Goal: Download file/media

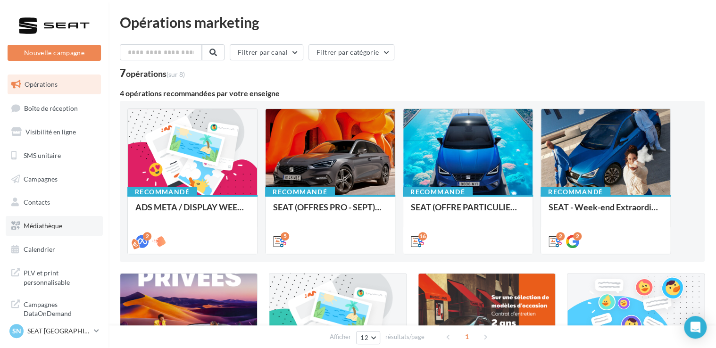
click at [38, 234] on link "Médiathèque" at bounding box center [54, 226] width 97 height 20
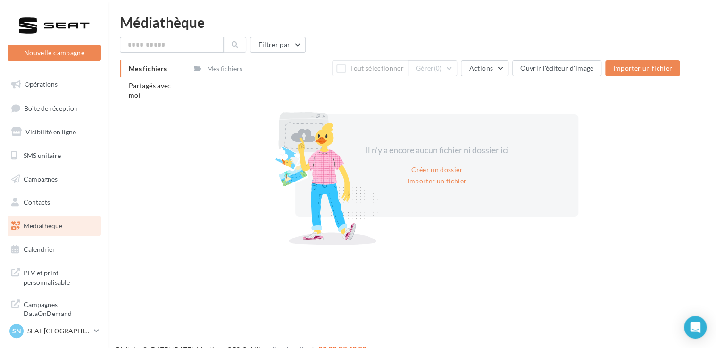
drag, startPoint x: 145, startPoint y: 81, endPoint x: 154, endPoint y: 122, distance: 41.5
click at [145, 81] on li "Partagés avec moi" at bounding box center [153, 90] width 67 height 26
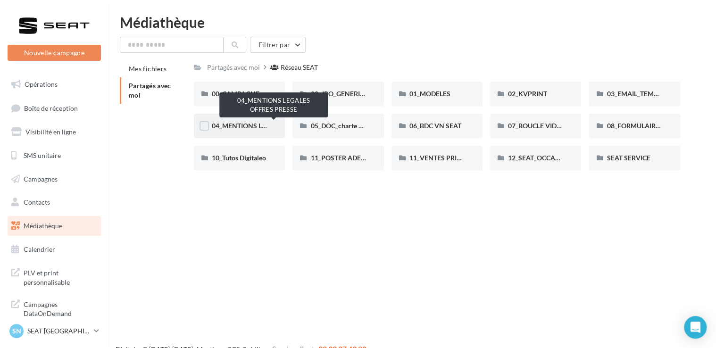
click at [248, 126] on span "04_MENTIONS LEGALES OFFRES PRESSE" at bounding box center [274, 126] width 125 height 8
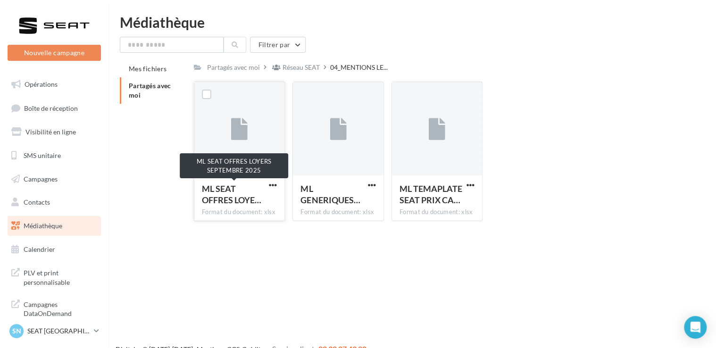
click at [230, 200] on span "ML SEAT OFFRES LOYE…" at bounding box center [231, 195] width 59 height 22
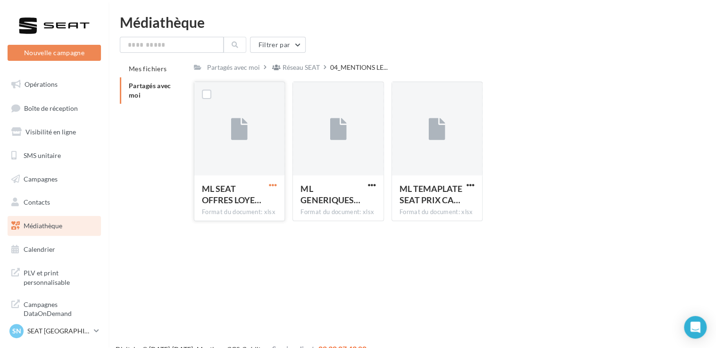
click at [270, 185] on span "button" at bounding box center [273, 185] width 8 height 8
click at [224, 208] on button "Télécharger" at bounding box center [232, 204] width 94 height 25
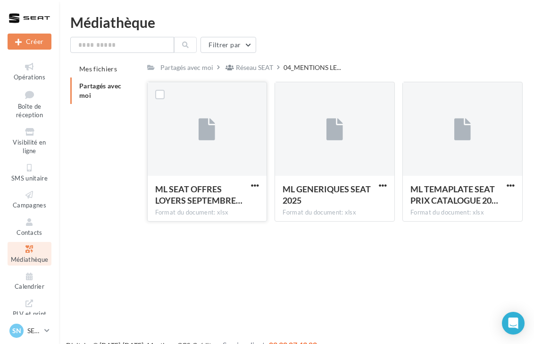
scroll to position [15, 0]
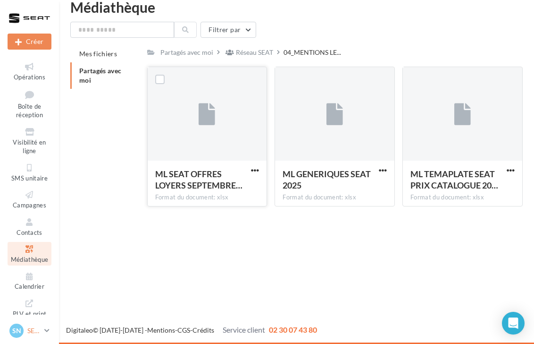
click at [44, 337] on link "SN SEAT [GEOGRAPHIC_DATA] SEAT-ORVAULT" at bounding box center [30, 330] width 44 height 18
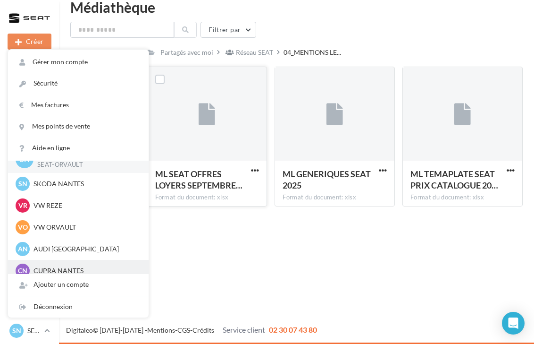
scroll to position [22, 0]
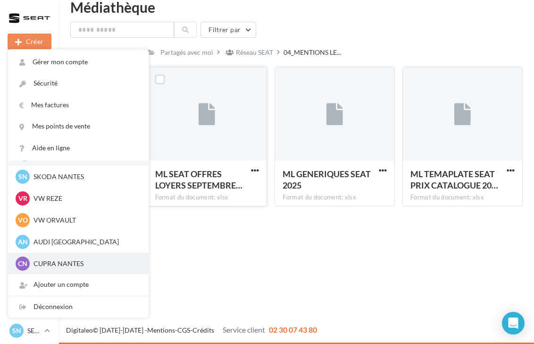
click at [61, 268] on p "CUPRA NANTES" at bounding box center [86, 263] width 104 height 9
